Goal: Check status: Check status

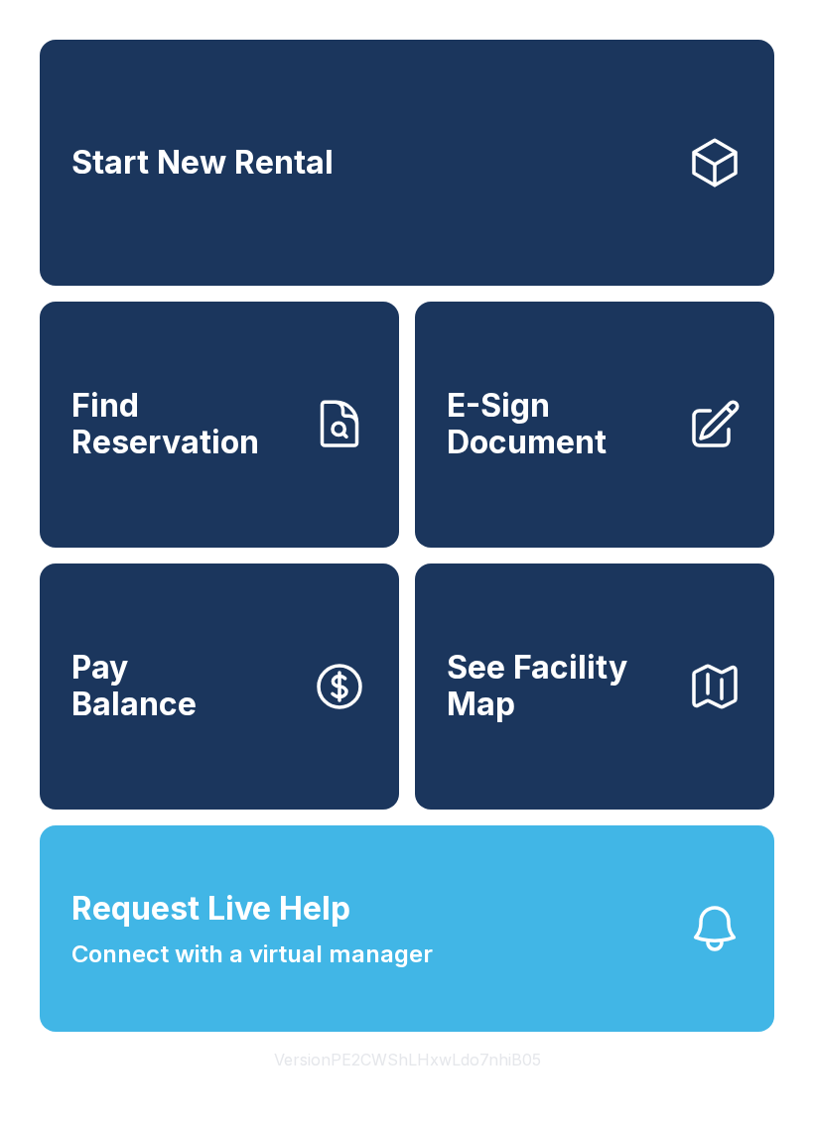
click at [277, 460] on span "Find Reservation" at bounding box center [183, 424] width 224 height 72
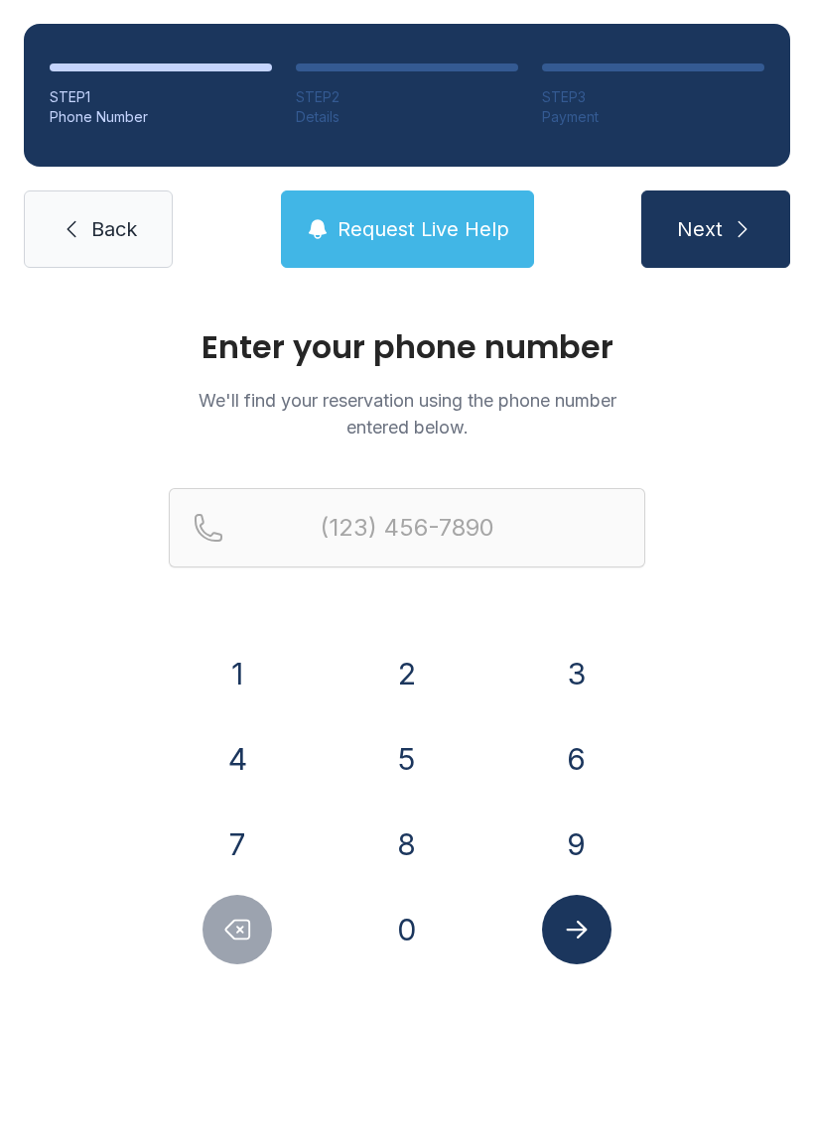
click at [407, 688] on button "2" at bounding box center [406, 673] width 69 height 69
click at [396, 765] on button "5" at bounding box center [406, 758] width 69 height 69
click at [279, 747] on div "4" at bounding box center [238, 758] width 138 height 69
click at [250, 853] on button "7" at bounding box center [236, 844] width 69 height 69
click at [247, 933] on icon "Delete number" at bounding box center [237, 930] width 30 height 30
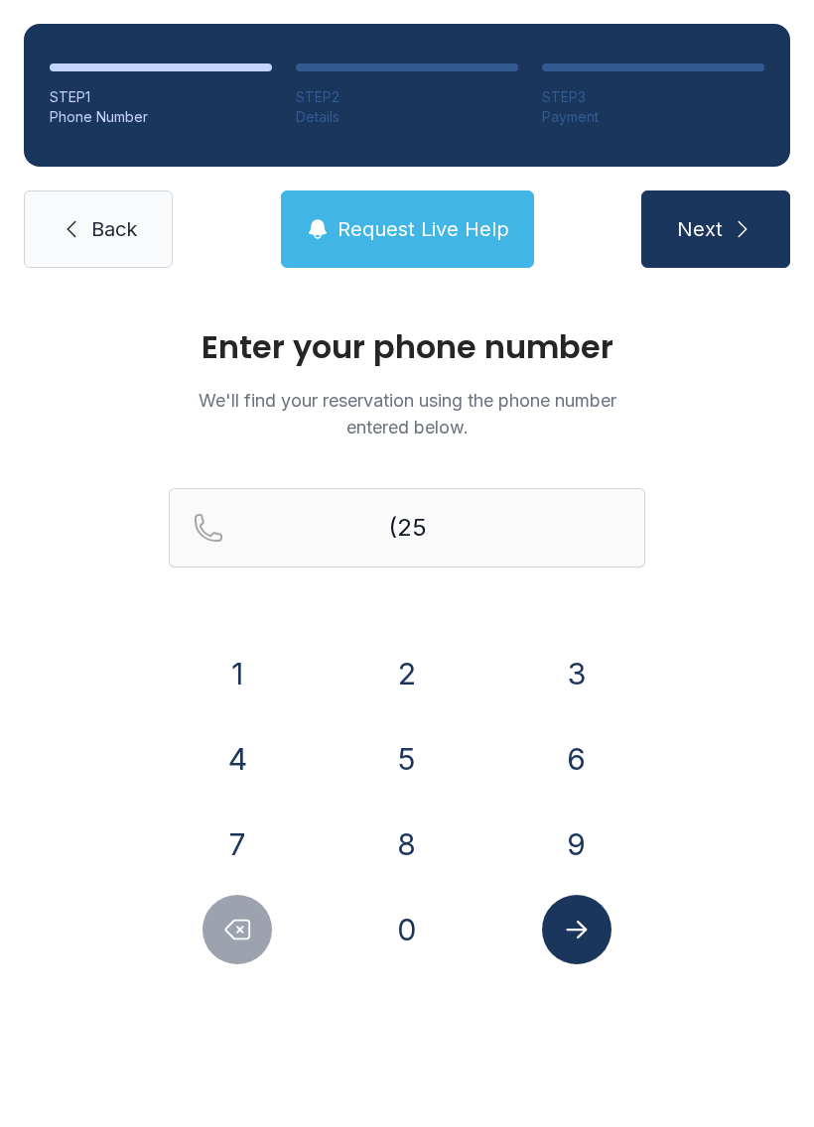
click at [225, 792] on button "4" at bounding box center [236, 758] width 69 height 69
click at [247, 848] on button "7" at bounding box center [236, 844] width 69 height 69
click at [390, 943] on button "0" at bounding box center [406, 929] width 69 height 69
click at [244, 840] on button "7" at bounding box center [236, 844] width 69 height 69
click at [578, 665] on button "3" at bounding box center [576, 673] width 69 height 69
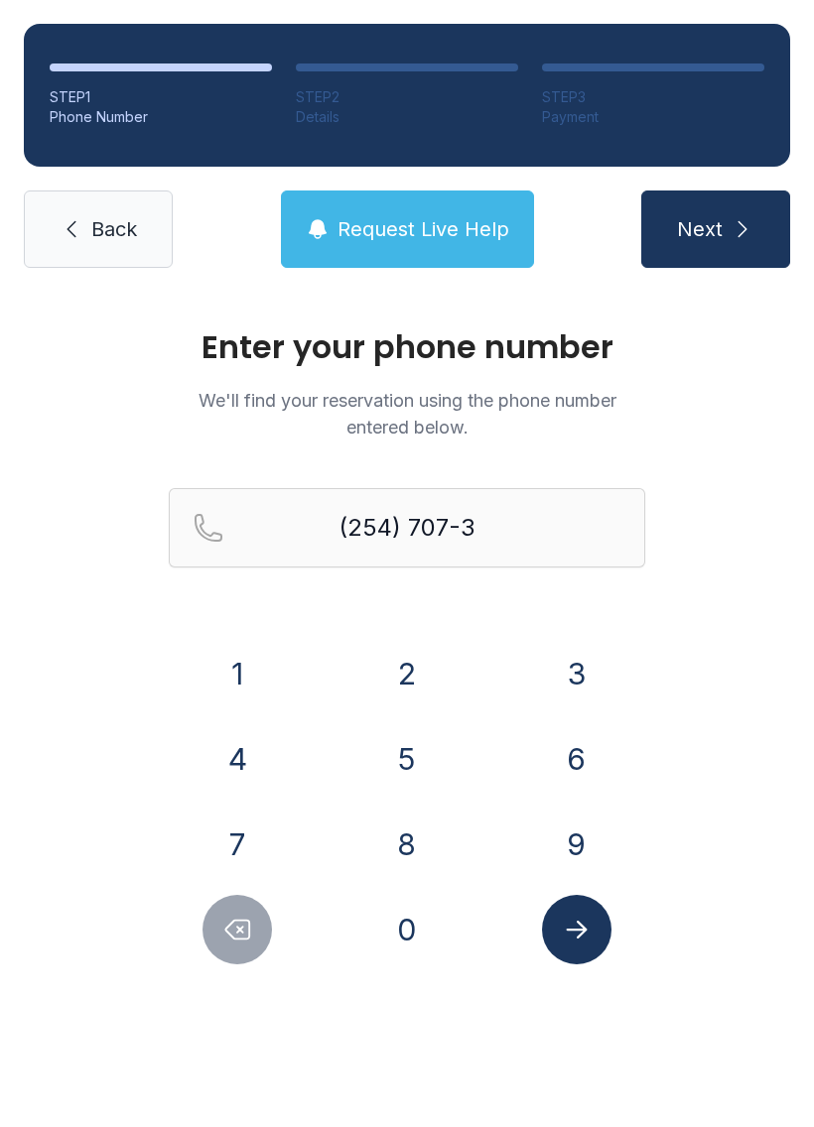
click at [401, 931] on button "0" at bounding box center [406, 929] width 69 height 69
click at [257, 772] on button "4" at bounding box center [236, 758] width 69 height 69
type input "[PHONE_NUMBER]"
click at [598, 952] on button "Submit lookup form" at bounding box center [576, 929] width 69 height 69
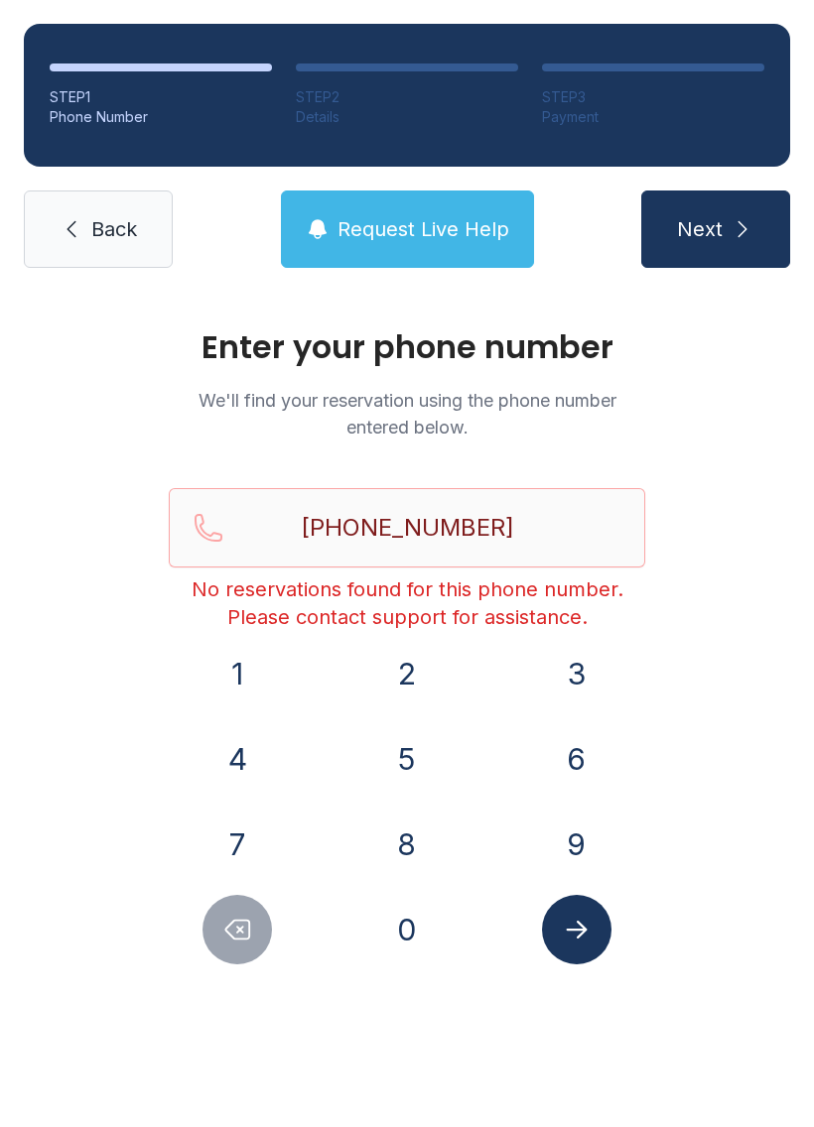
click at [115, 258] on link "Back" at bounding box center [98, 228] width 149 height 77
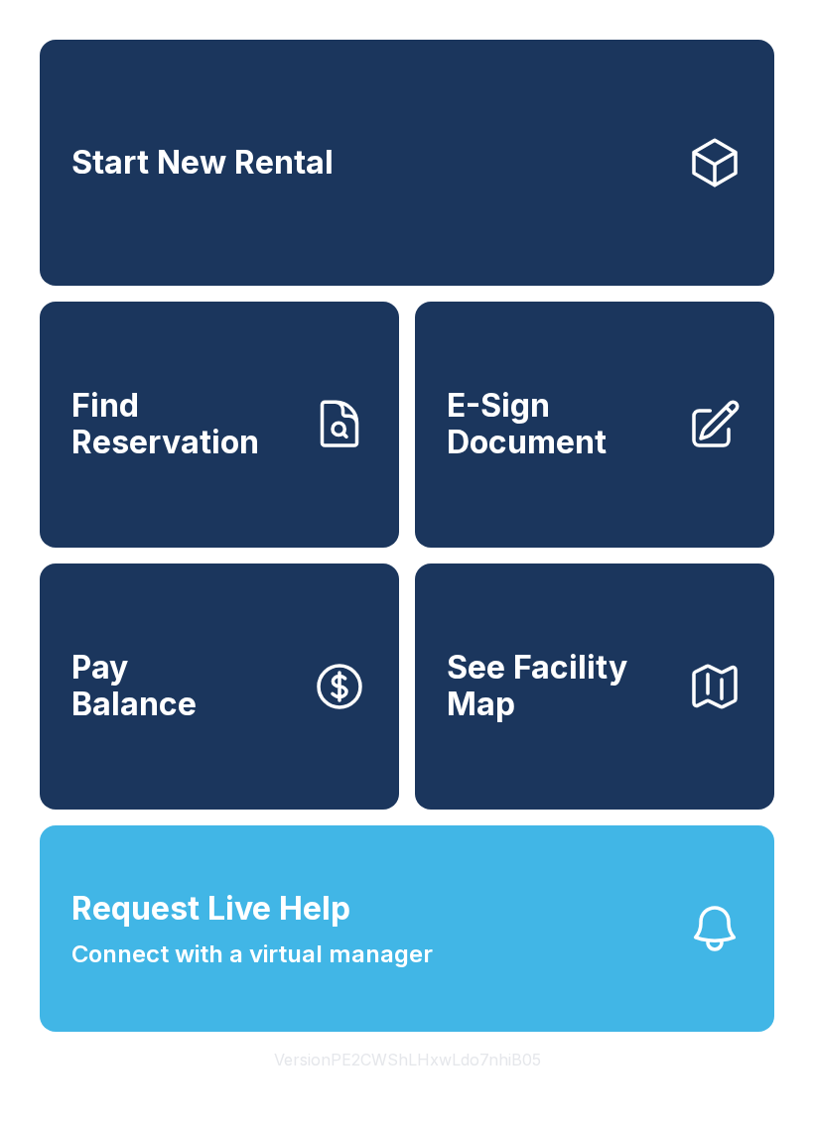
click at [418, 955] on span "Request Live Help Connect with a virtual manager" at bounding box center [251, 928] width 361 height 87
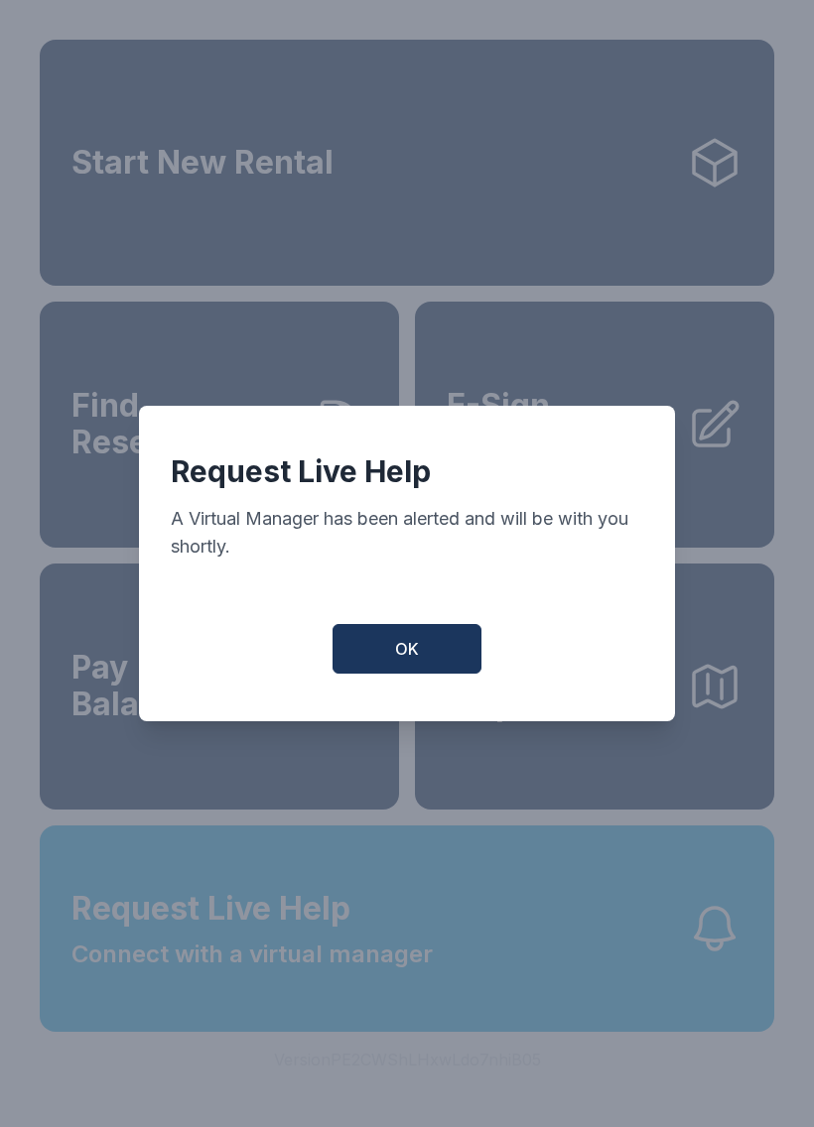
click at [363, 645] on button "OK" at bounding box center [406, 649] width 149 height 50
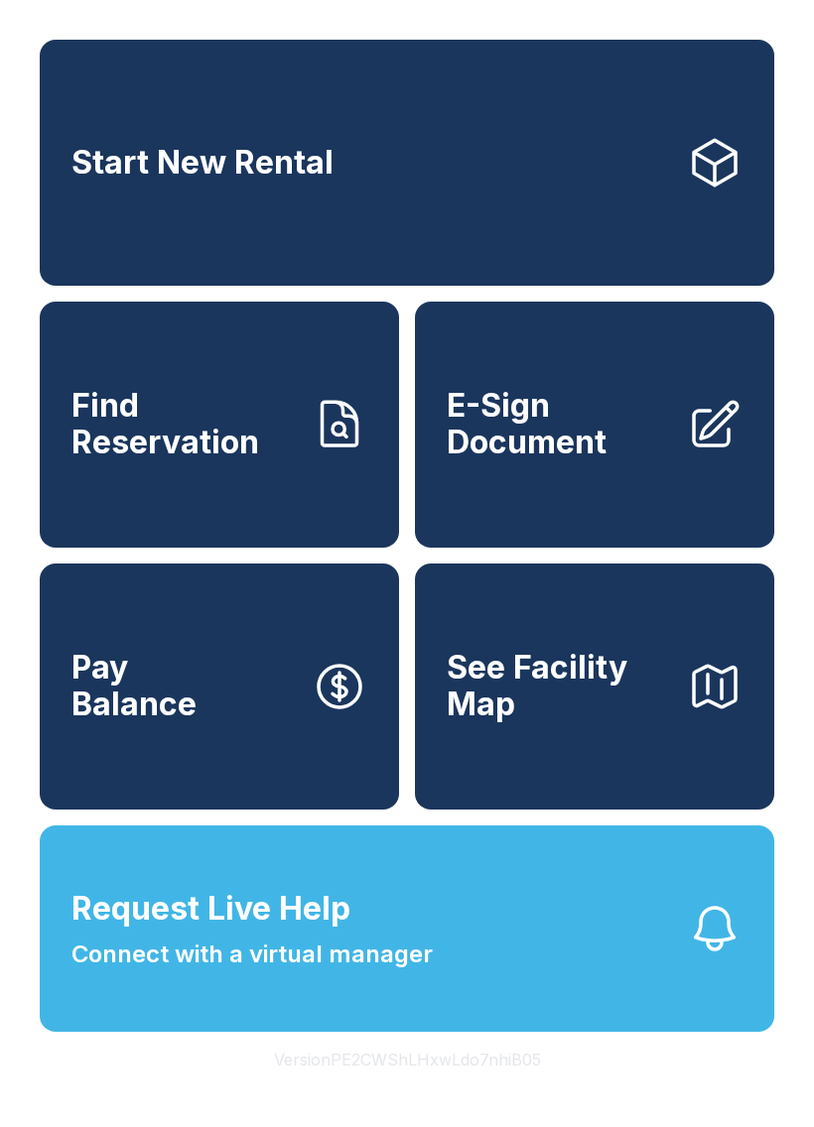
click at [386, 972] on span "Connect with a virtual manager" at bounding box center [251, 955] width 361 height 36
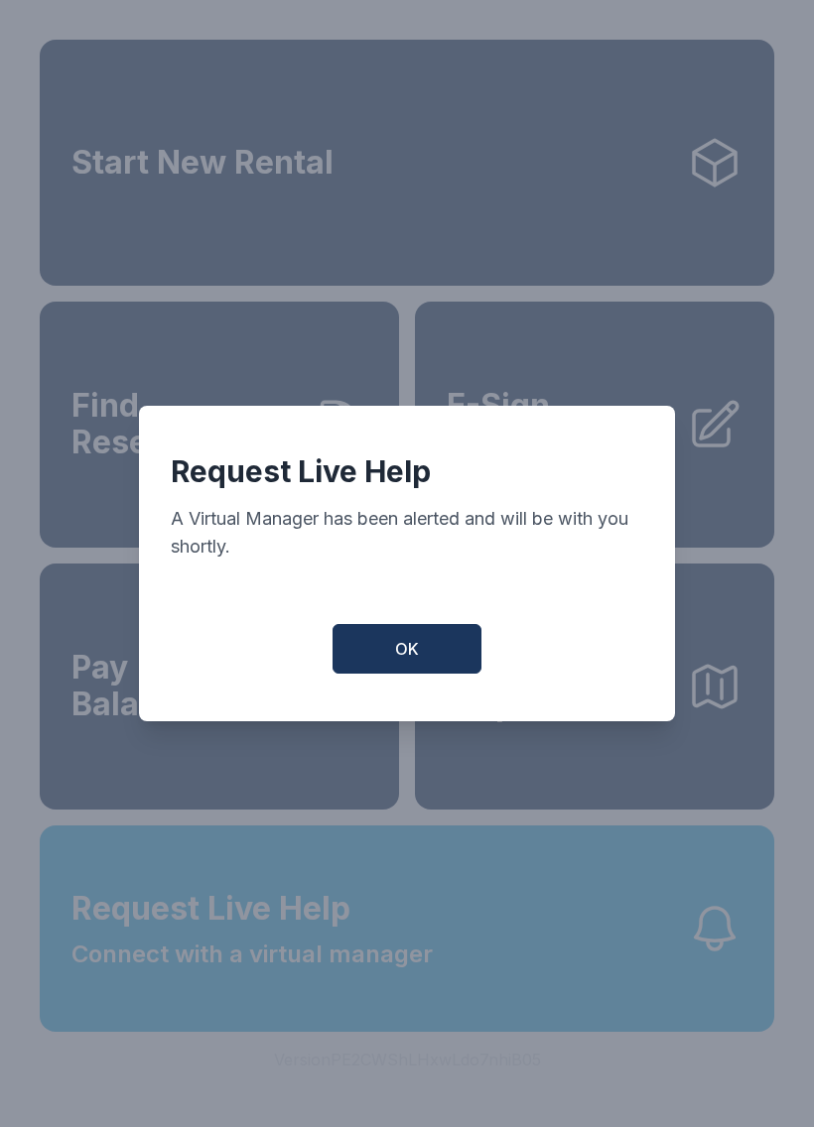
click at [391, 674] on button "OK" at bounding box center [406, 649] width 149 height 50
